Goal: Information Seeking & Learning: Learn about a topic

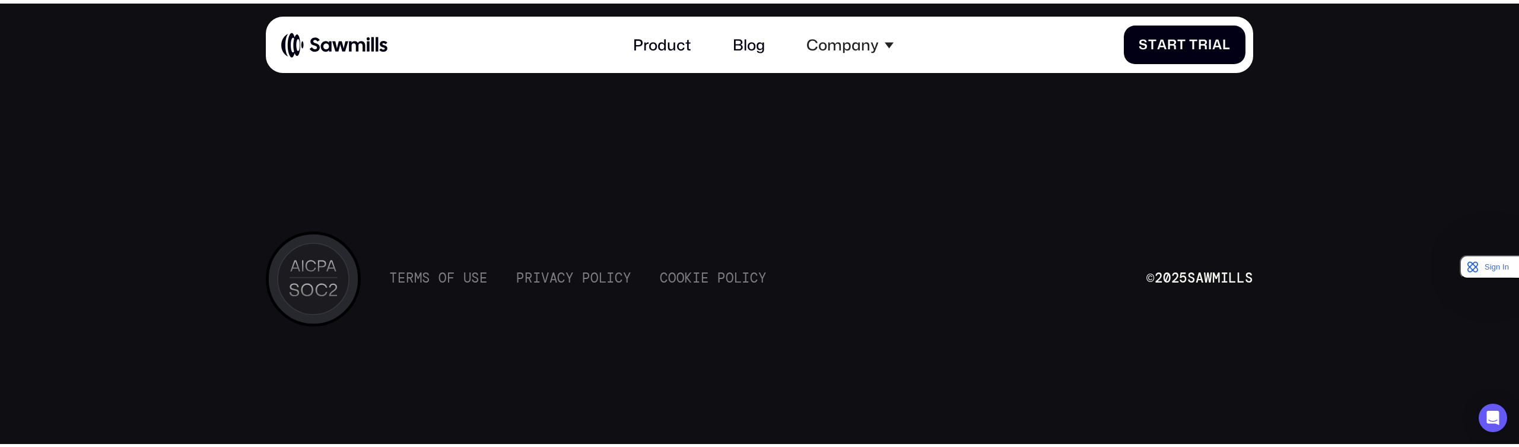
scroll to position [8569, 0]
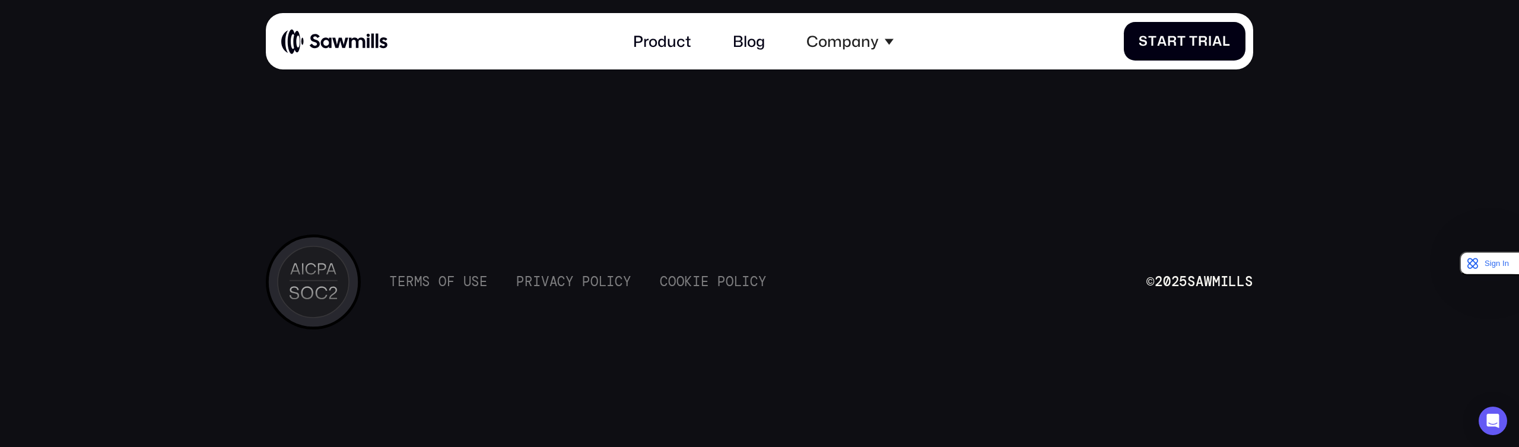
click at [323, 45] on img at bounding box center [334, 41] width 106 height 26
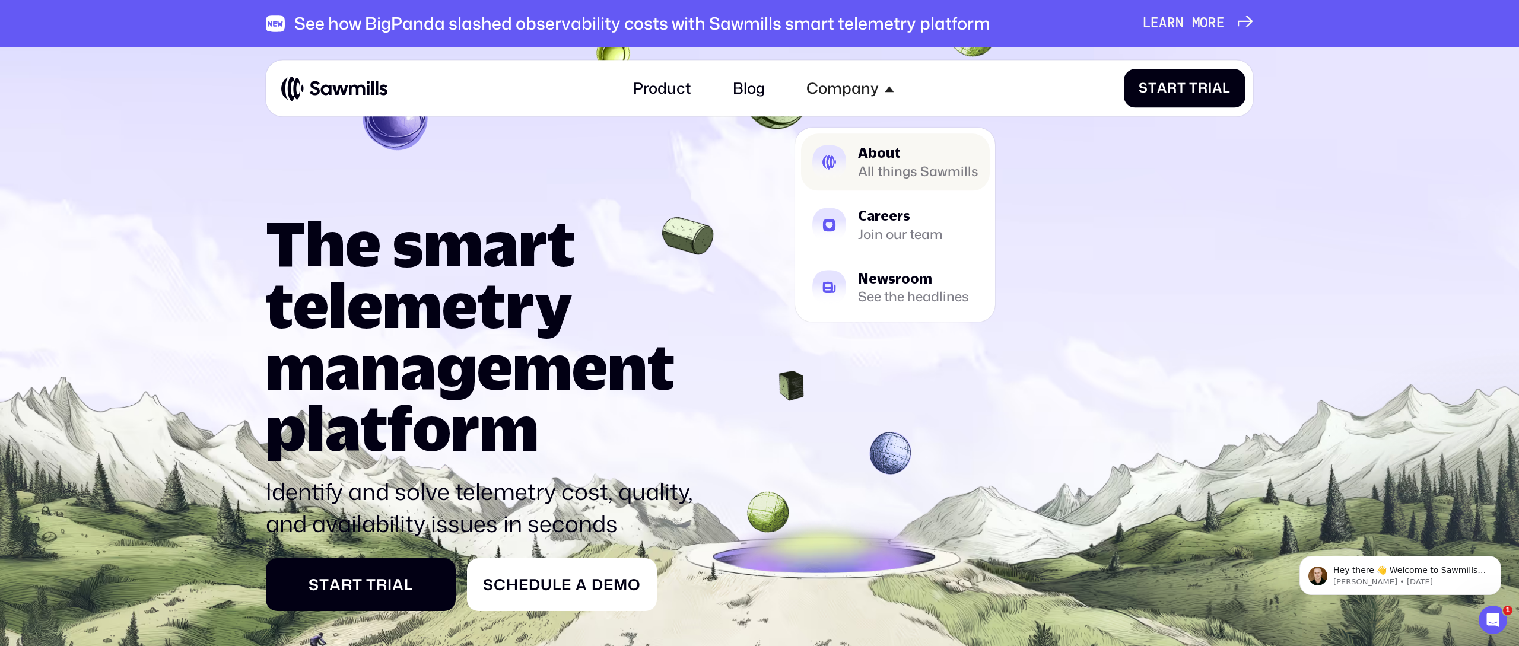
click at [862, 167] on div "All things Sawmills" at bounding box center [918, 172] width 120 height 12
